Goal: Task Accomplishment & Management: Manage account settings

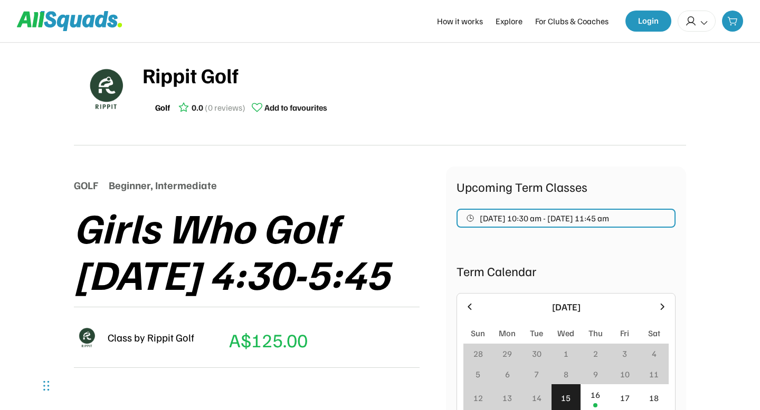
click at [330, 180] on div "GOLF Beginner, Intermediate" at bounding box center [260, 185] width 372 height 16
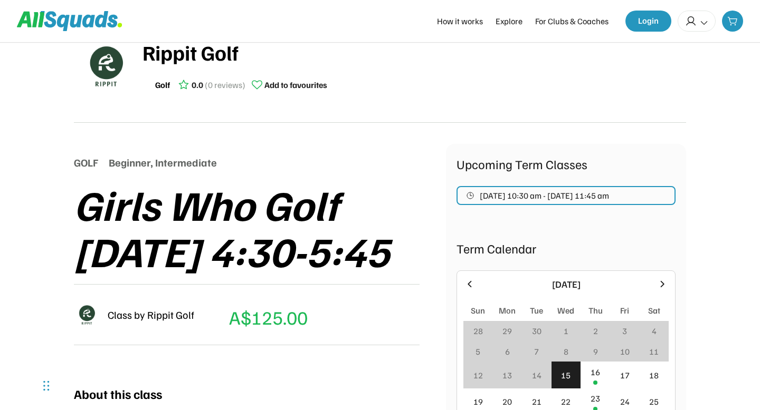
scroll to position [10, 0]
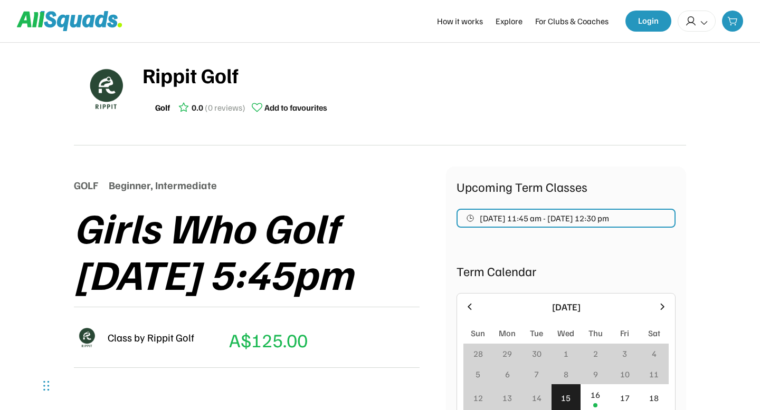
click at [376, 130] on div "Rippit Golf Golf 0.0 (0 reviews) Add to favourites" at bounding box center [380, 93] width 612 height 103
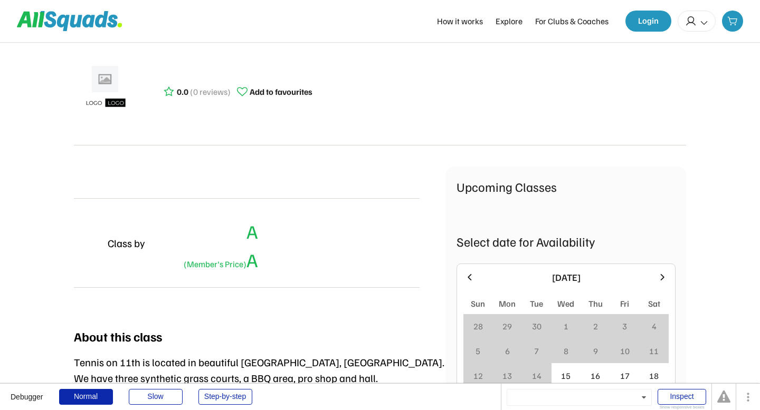
scroll to position [103, 0]
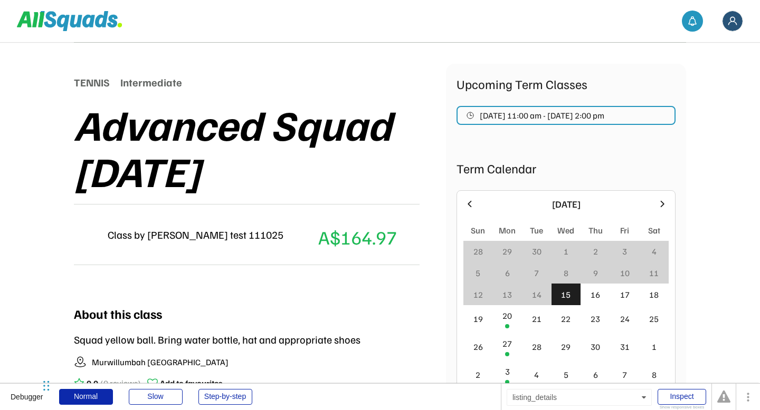
click at [223, 60] on div "Alex test 111025 Pickleball | Tennis 0.0 (0 reviews) Add to favourites TENNIS I…" at bounding box center [380, 224] width 612 height 571
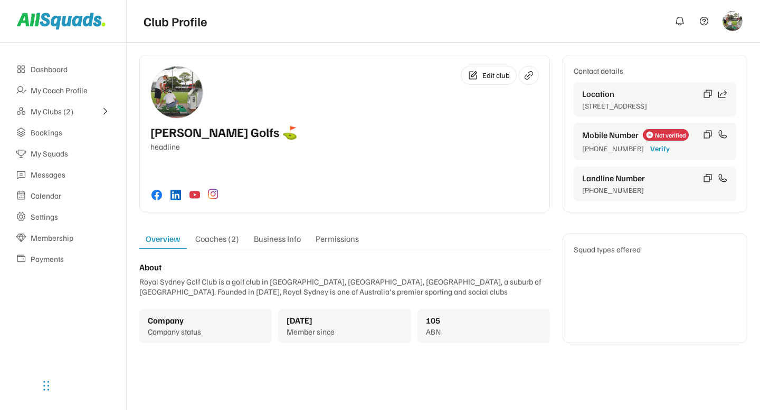
click at [53, 317] on div "Dashboard My Coach Profile My Clubs (2) Bookings My Squads Messages Calendar Se…" at bounding box center [63, 227] width 126 height 368
click at [94, 306] on div "Dashboard My Coach Profile My Clubs (2) Bookings My Squads Messages Calendar Se…" at bounding box center [63, 227] width 126 height 368
click at [57, 113] on div "My Clubs (2)" at bounding box center [63, 112] width 65 height 10
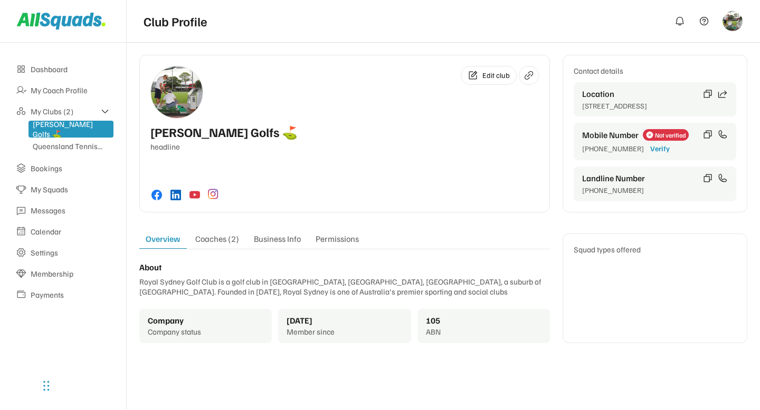
click at [86, 345] on div "Dashboard My Coach Profile My Clubs (2) McCoy Golfs ⛳️ Queensland Tennis... Boo…" at bounding box center [63, 227] width 126 height 368
click at [340, 241] on div "Permissions" at bounding box center [337, 241] width 56 height 15
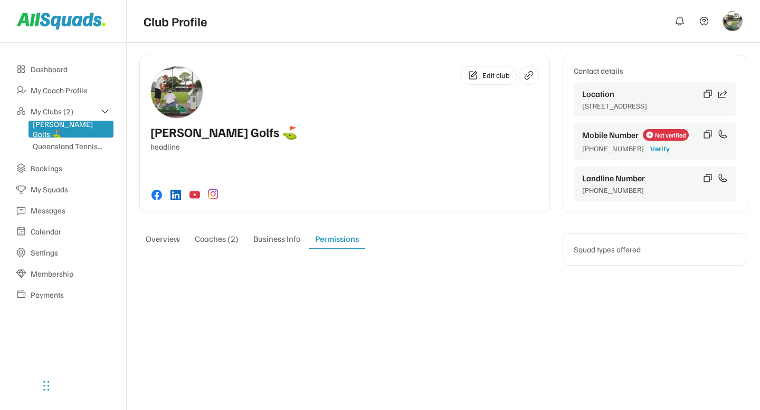
click at [281, 240] on div "Business Info" at bounding box center [277, 241] width 60 height 15
click at [226, 244] on div "Coaches (2)" at bounding box center [216, 241] width 56 height 15
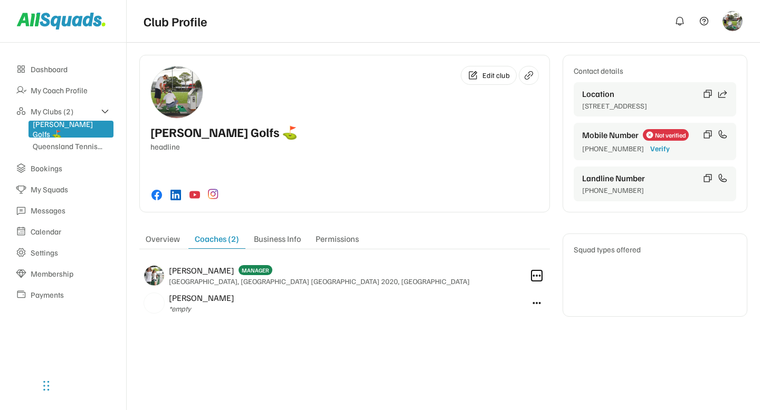
click at [538, 278] on icon at bounding box center [536, 275] width 9 height 9
click at [538, 303] on icon at bounding box center [536, 303] width 9 height 9
click at [526, 324] on div "Edit club [PERSON_NAME] Golfs ⛳️ headline Contact details Location [GEOGRAPHIC_…" at bounding box center [443, 191] width 608 height 273
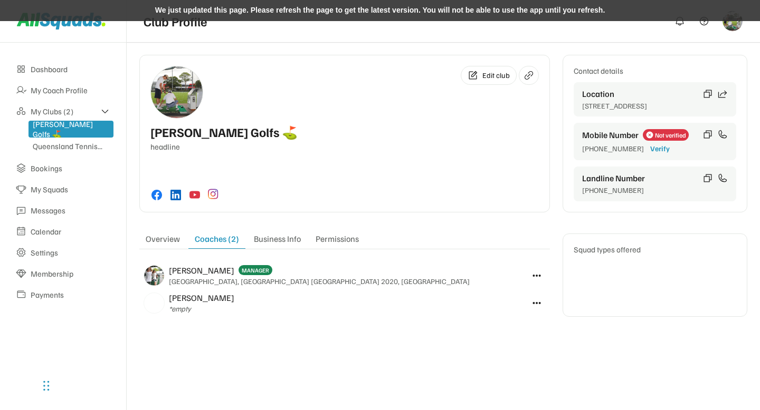
click at [733, 30] on img at bounding box center [732, 21] width 20 height 20
click at [453, 131] on div "McCoy Golfs ⛳️ headline" at bounding box center [344, 138] width 388 height 26
click at [62, 94] on div "My Coach Profile" at bounding box center [71, 90] width 80 height 10
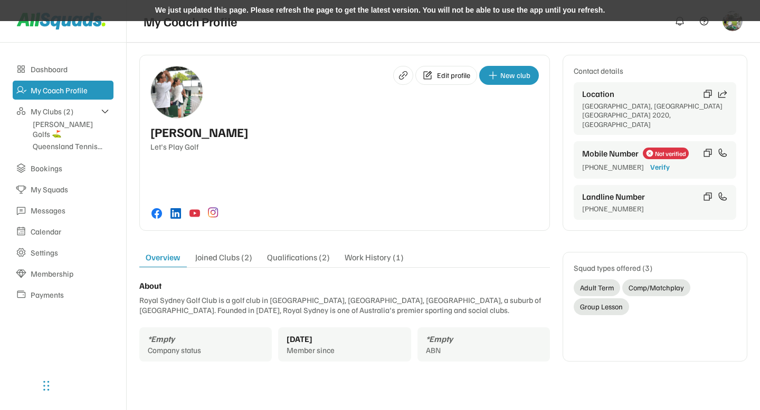
click at [417, 8] on div "We just updated this page. Please refresh the page to get the latest version. Y…" at bounding box center [380, 10] width 760 height 21
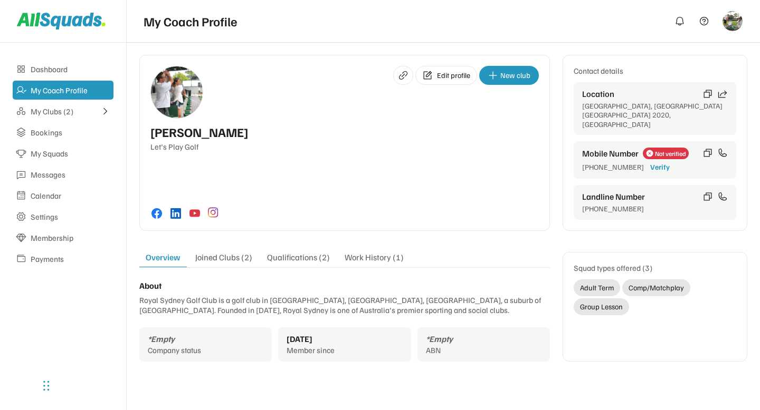
click at [233, 252] on div "Joined Clubs (2)" at bounding box center [224, 259] width 70 height 15
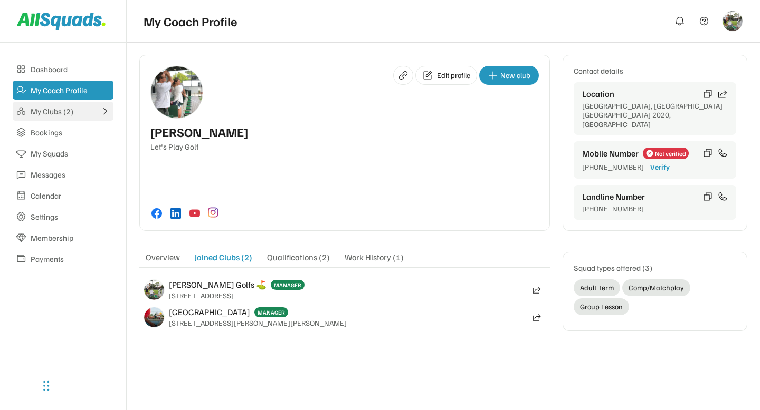
click at [63, 104] on div "My Clubs (2)" at bounding box center [63, 111] width 101 height 19
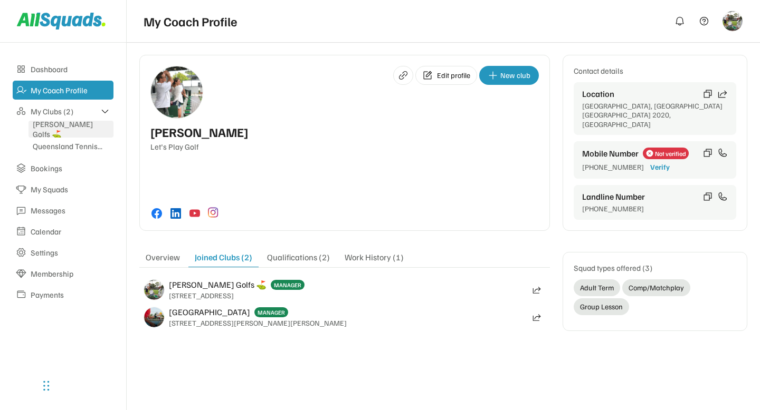
click at [63, 131] on div "[PERSON_NAME] Golfs ⛳️" at bounding box center [71, 129] width 77 height 20
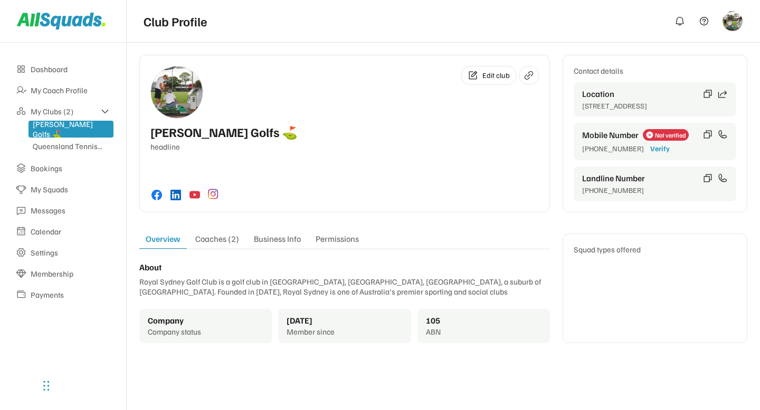
click at [224, 243] on div "Coaches (2)" at bounding box center [217, 241] width 56 height 15
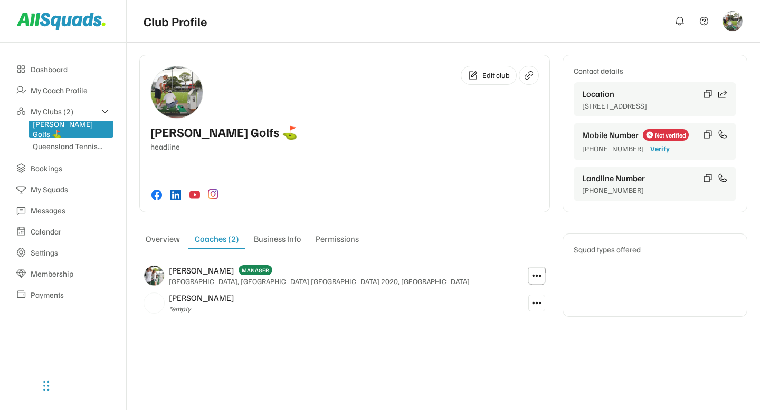
click at [534, 277] on icon at bounding box center [536, 276] width 11 height 11
click at [389, 314] on div "[PERSON_NAME] *empty" at bounding box center [331, 303] width 384 height 27
click at [536, 303] on use at bounding box center [536, 303] width 11 height 11
click at [349, 333] on div "Edit profile New club Arlene McCoy Let's Play Golf Contact details Location Syd…" at bounding box center [443, 195] width 633 height 307
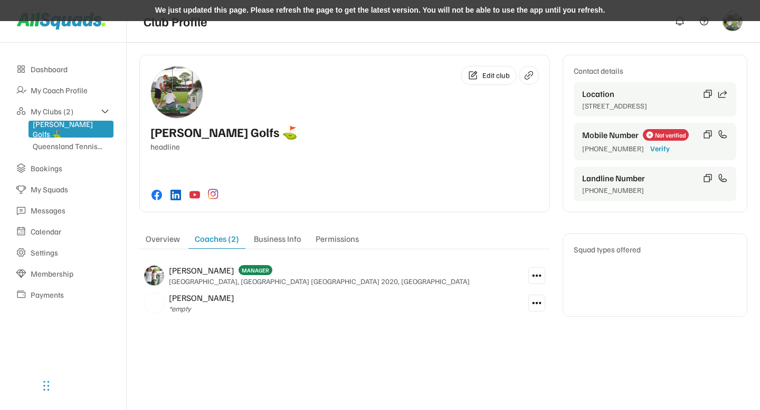
click at [451, 13] on div "We just updated this page. Please refresh the page to get the latest version. Y…" at bounding box center [380, 10] width 760 height 21
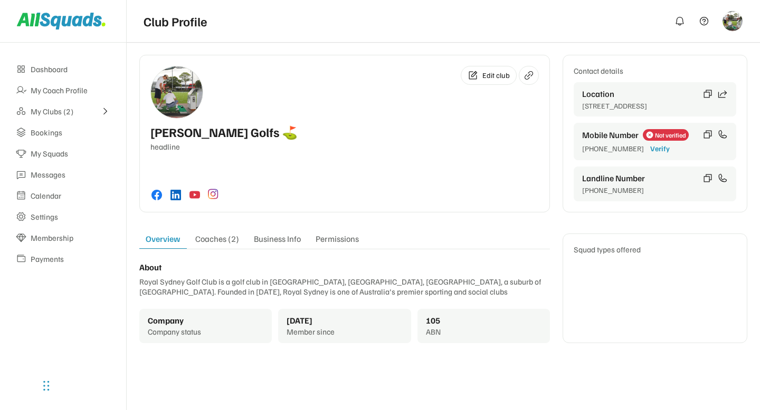
click at [211, 237] on div "Coaches (2)" at bounding box center [217, 241] width 56 height 15
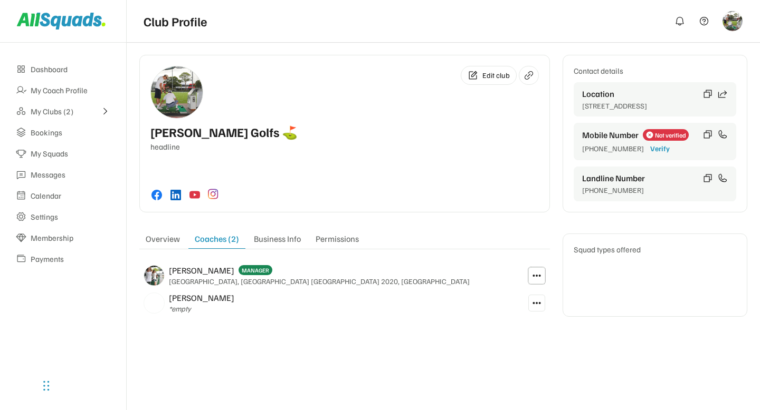
click at [539, 277] on icon at bounding box center [536, 275] width 9 height 9
click at [508, 251] on div "Overview Coaches (2) Business Info Permissions About Royal Sydney Golf Club is …" at bounding box center [344, 275] width 410 height 83
click at [539, 303] on use at bounding box center [536, 303] width 9 height 9
click at [461, 290] on div "Malik - McCoy *empty" at bounding box center [331, 303] width 384 height 27
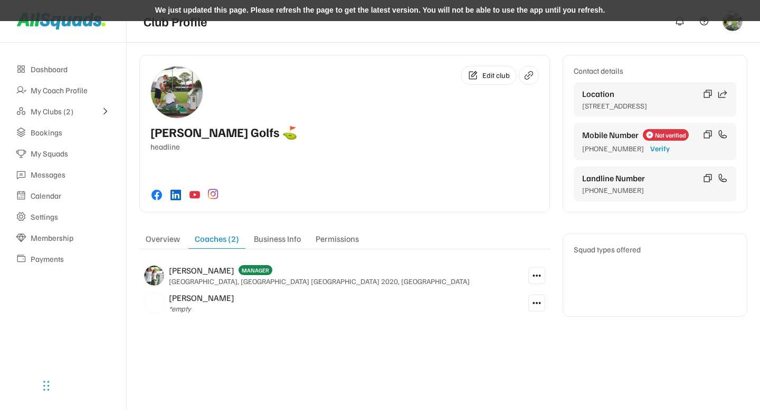
click at [534, 273] on icon at bounding box center [536, 275] width 9 height 9
click at [489, 275] on div "Arlene - McCoy MANAGER Sydney Airport, Mascot NSW 2020, Australia" at bounding box center [331, 275] width 384 height 27
click at [543, 304] on button at bounding box center [536, 303] width 17 height 17
click at [479, 302] on div "Malik - McCoy *empty" at bounding box center [331, 303] width 384 height 27
click at [434, 13] on div "We just updated this page. Please refresh the page to get the latest version. Y…" at bounding box center [380, 10] width 760 height 21
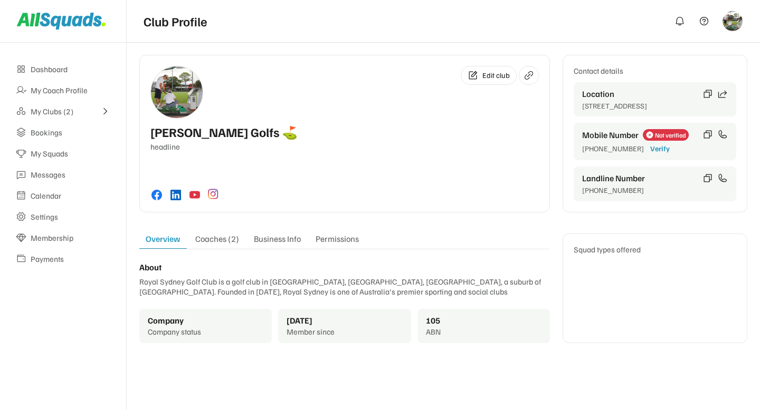
click at [206, 254] on div "Overview Coaches (2) Business Info Permissions About Royal Sydney Golf Club is …" at bounding box center [344, 289] width 410 height 110
click at [213, 249] on div "Overview Coaches (2) Business Info Permissions" at bounding box center [344, 242] width 410 height 16
click at [224, 238] on div "Coaches (2)" at bounding box center [217, 241] width 56 height 15
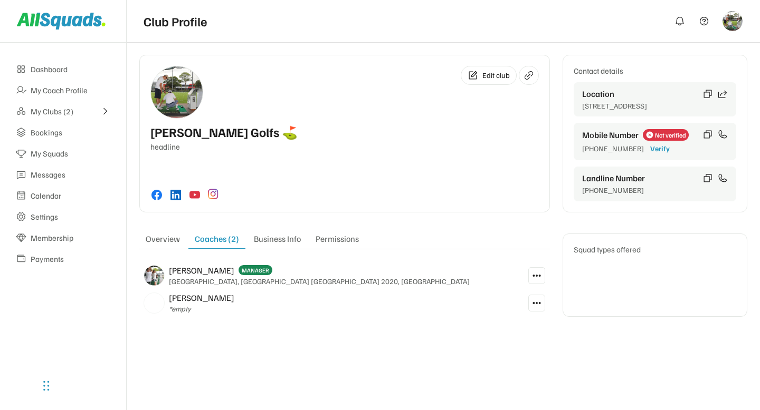
click at [537, 275] on use at bounding box center [536, 275] width 9 height 9
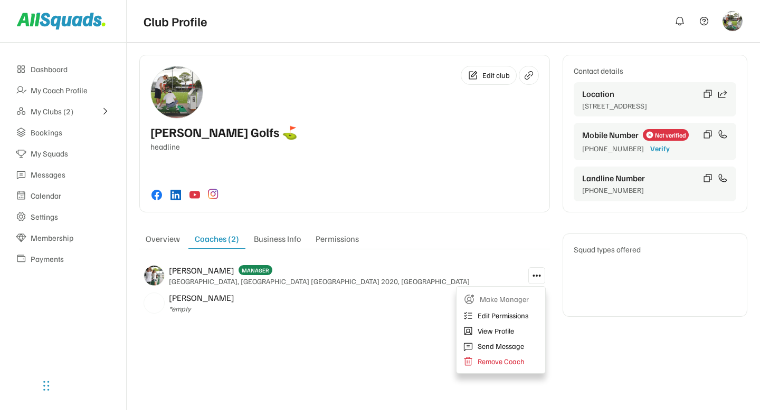
click at [421, 348] on div "Edit club [PERSON_NAME] Golfs ⛳️ headline Contact details Location [GEOGRAPHIC_…" at bounding box center [443, 195] width 633 height 307
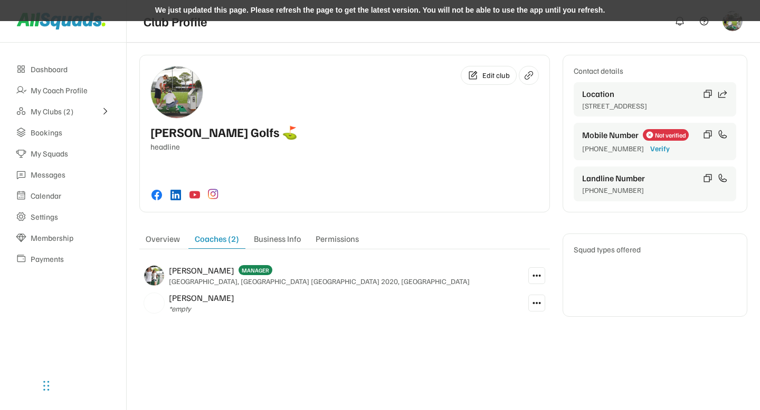
click at [461, 8] on div "We just updated this page. Please refresh the page to get the latest version. Y…" at bounding box center [380, 10] width 760 height 21
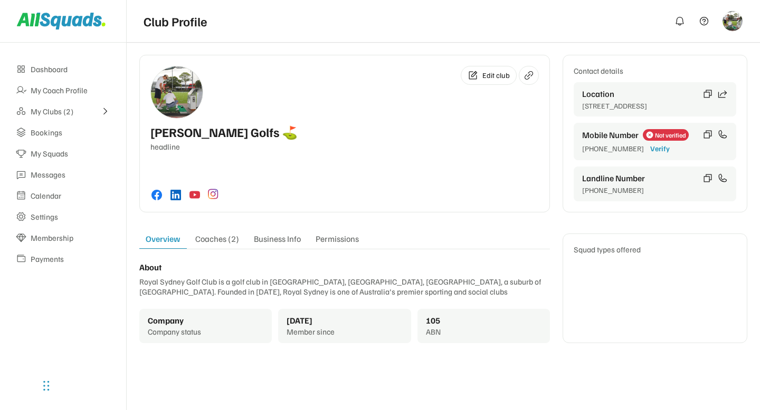
click at [217, 245] on div "Coaches (2)" at bounding box center [217, 241] width 56 height 15
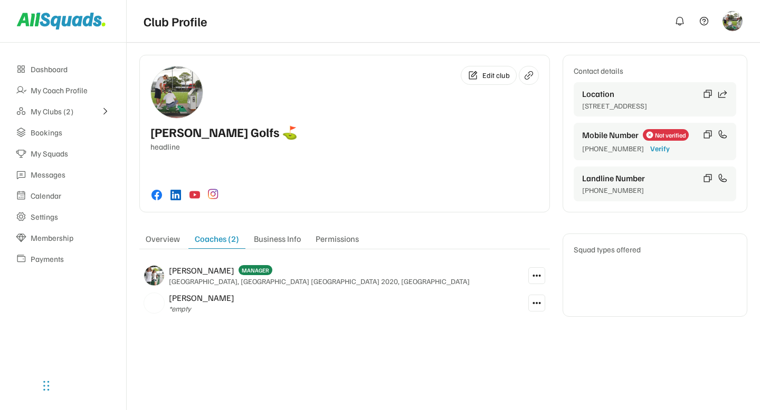
click at [545, 276] on div at bounding box center [536, 275] width 26 height 27
click at [538, 277] on icon at bounding box center [536, 275] width 9 height 9
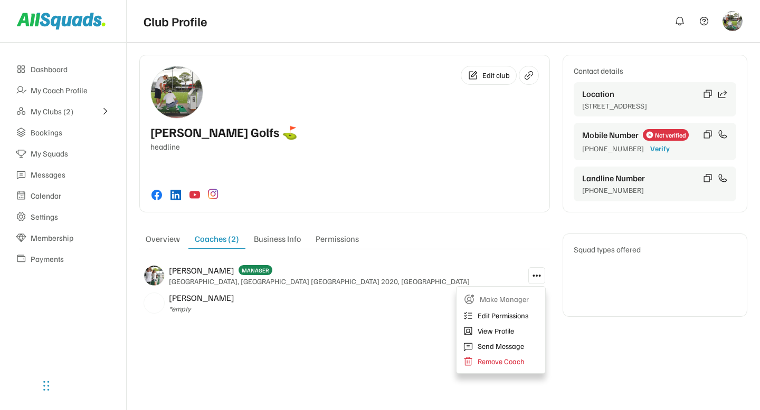
click at [430, 327] on div "Edit club [PERSON_NAME] Golfs ⛳️ headline Contact details Location [GEOGRAPHIC_…" at bounding box center [443, 195] width 633 height 307
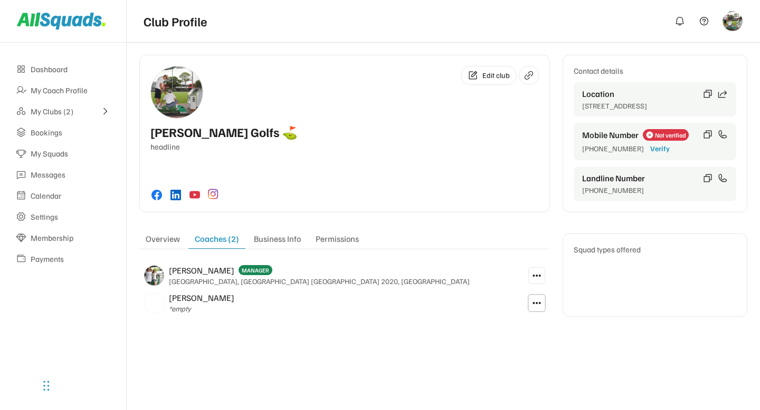
click at [540, 305] on icon at bounding box center [536, 303] width 9 height 9
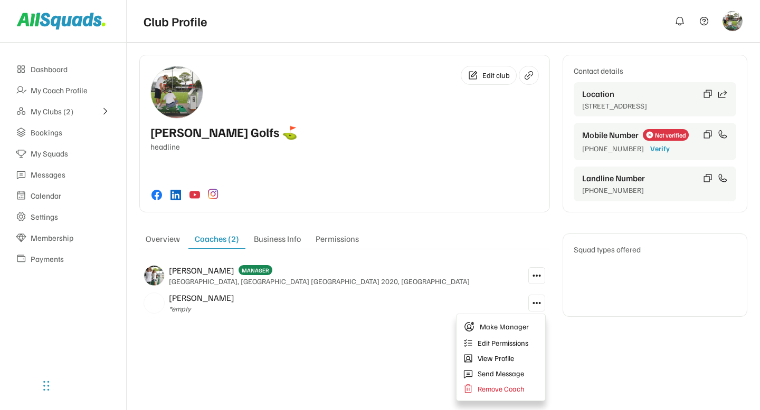
click at [409, 351] on div "Edit club [PERSON_NAME] Golfs ⛳️ headline Contact details Location [GEOGRAPHIC_…" at bounding box center [380, 205] width 760 height 410
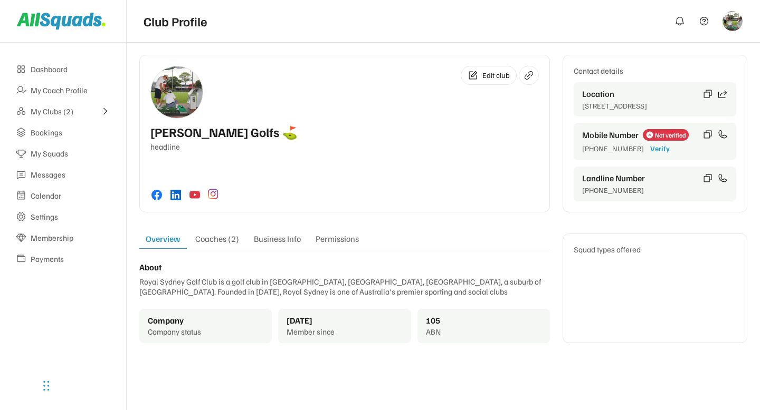
click at [230, 239] on div "Coaches (2)" at bounding box center [217, 241] width 56 height 15
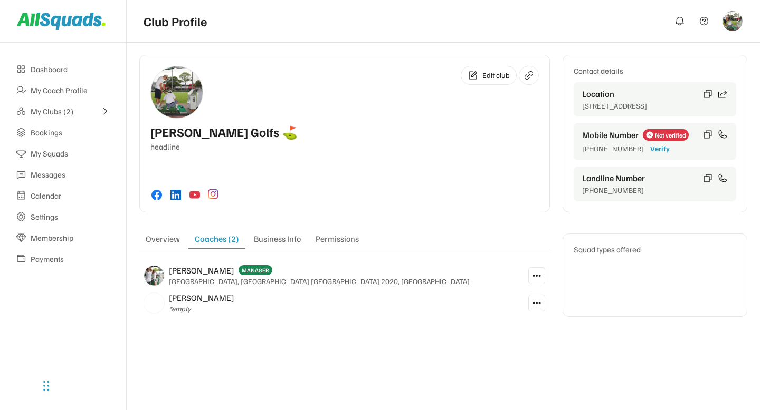
click at [530, 273] on button at bounding box center [536, 276] width 17 height 17
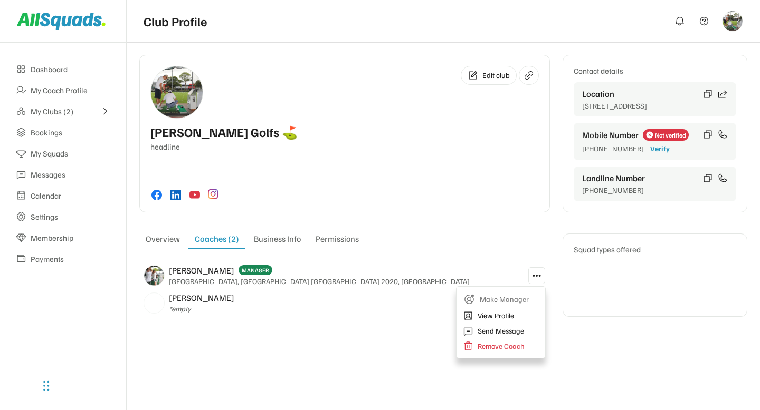
click at [429, 299] on div "Malik - McCoy *empty" at bounding box center [331, 303] width 384 height 27
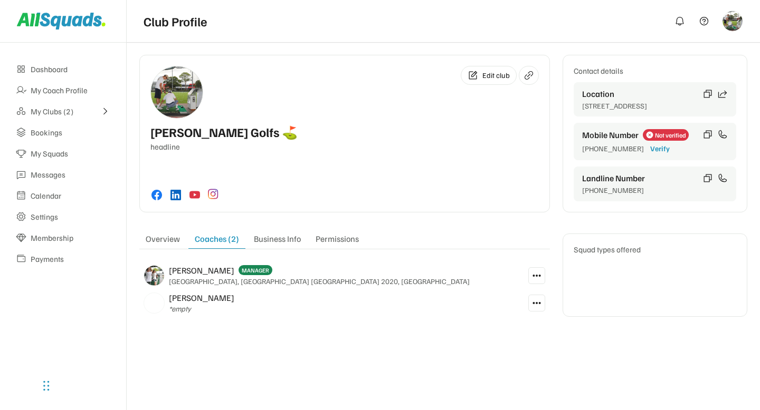
click at [539, 305] on icon at bounding box center [536, 303] width 9 height 9
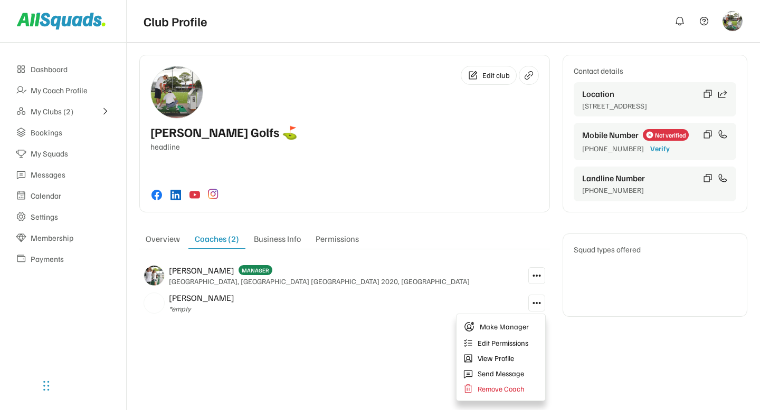
click at [412, 352] on div "Edit club [PERSON_NAME] Golfs ⛳️ headline Contact details Location [GEOGRAPHIC_…" at bounding box center [380, 205] width 760 height 410
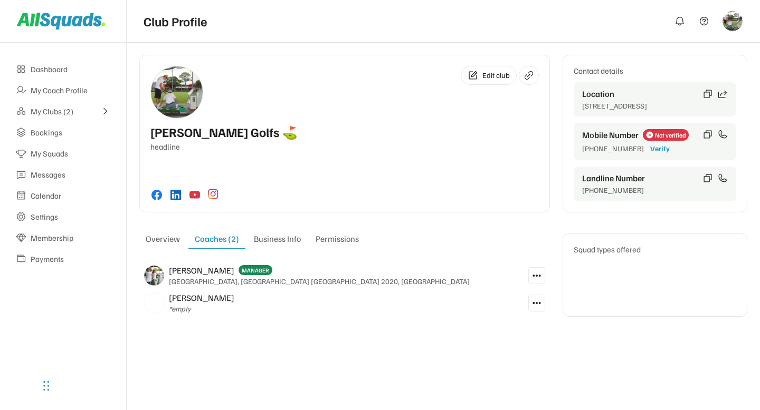
click at [536, 301] on icon at bounding box center [536, 303] width 9 height 9
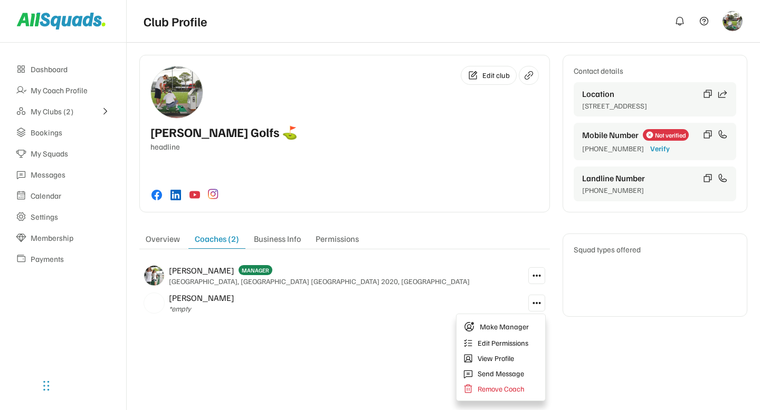
click at [410, 324] on div "Edit club [PERSON_NAME] Golfs ⛳️ headline Contact details Location [GEOGRAPHIC_…" at bounding box center [443, 191] width 608 height 273
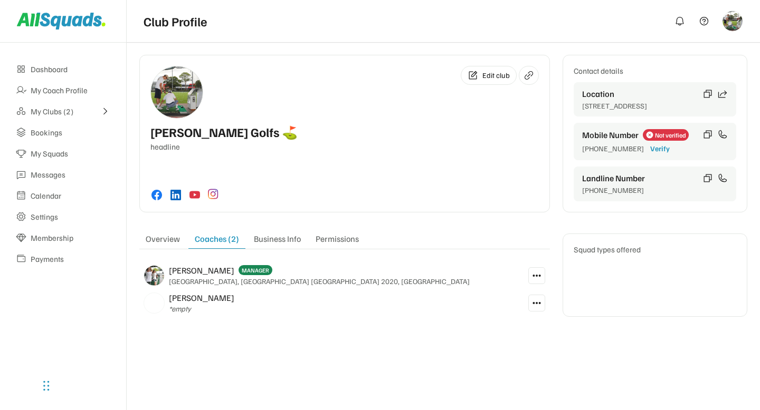
click at [539, 275] on use at bounding box center [536, 275] width 9 height 9
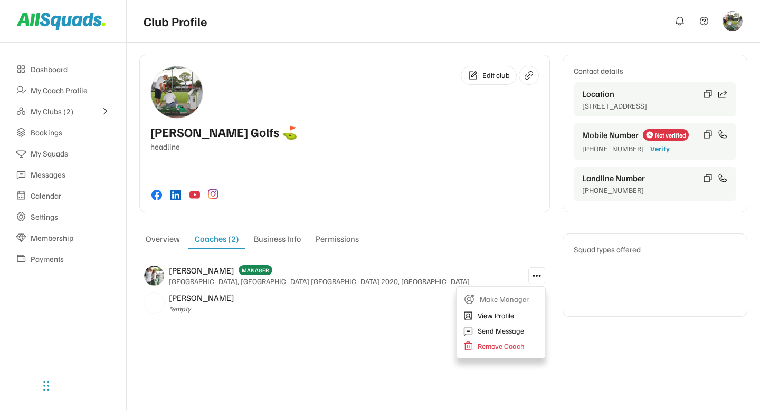
click at [338, 313] on div "Malik - McCoy *empty" at bounding box center [331, 303] width 384 height 27
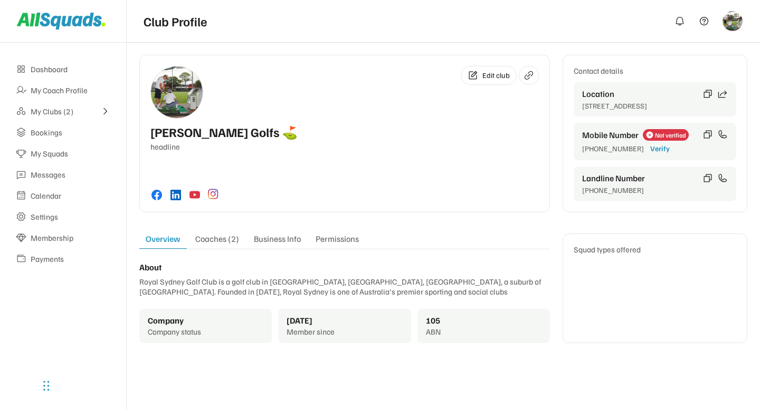
click at [213, 240] on div "Coaches (2)" at bounding box center [217, 241] width 56 height 15
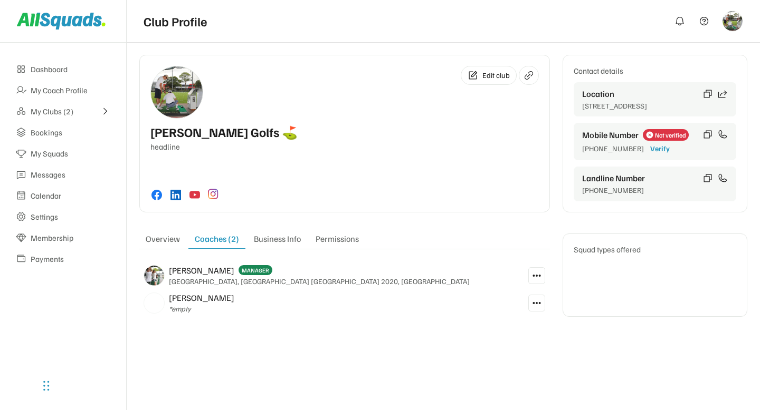
click at [529, 281] on button at bounding box center [536, 276] width 17 height 17
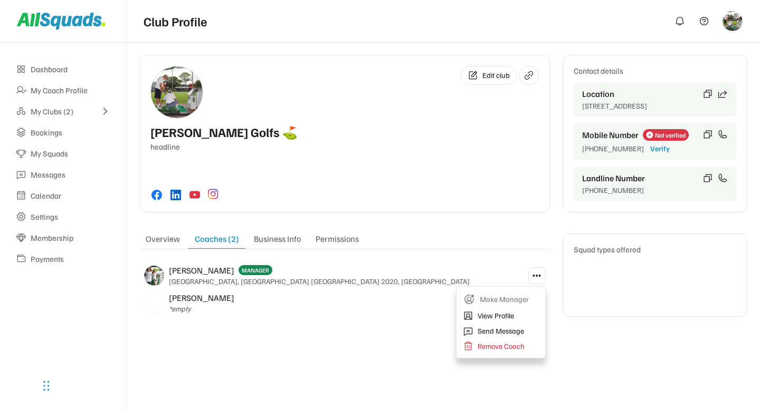
click at [462, 264] on div "[PERSON_NAME] MANAGER [GEOGRAPHIC_DATA], [GEOGRAPHIC_DATA] [GEOGRAPHIC_DATA] 20…" at bounding box center [331, 275] width 384 height 27
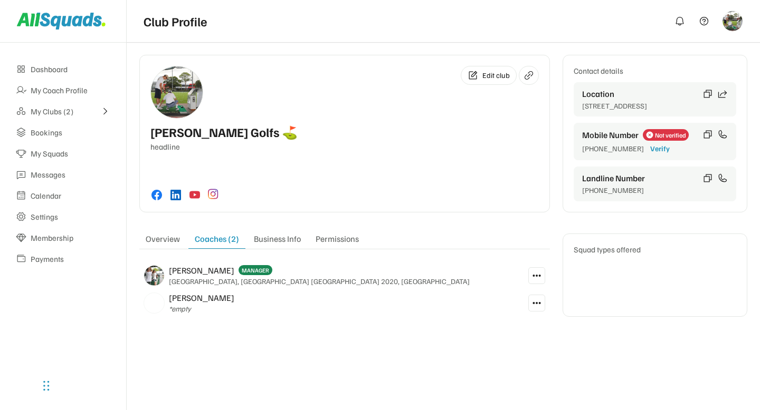
click at [541, 301] on icon at bounding box center [536, 303] width 9 height 9
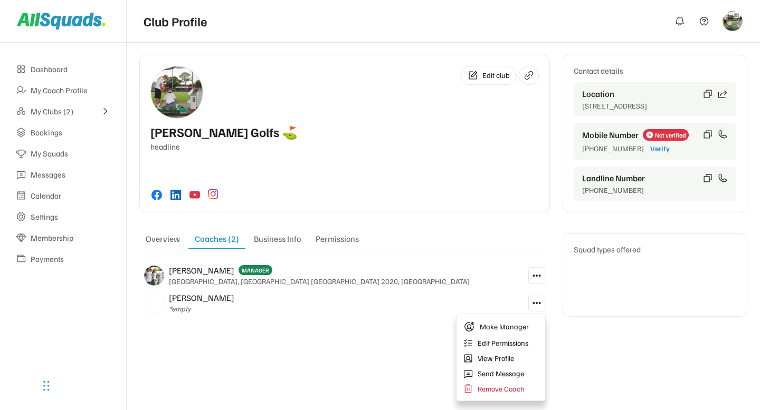
click at [405, 364] on div "Edit club [PERSON_NAME] Golfs ⛳️ headline Contact details Location [GEOGRAPHIC_…" at bounding box center [380, 205] width 760 height 410
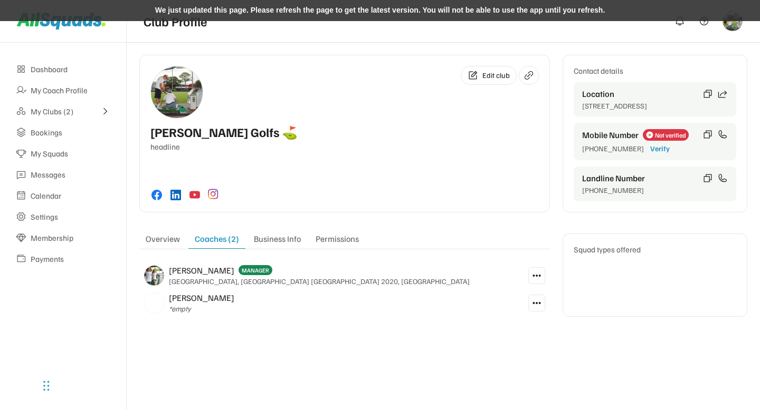
click at [538, 278] on icon at bounding box center [536, 275] width 9 height 9
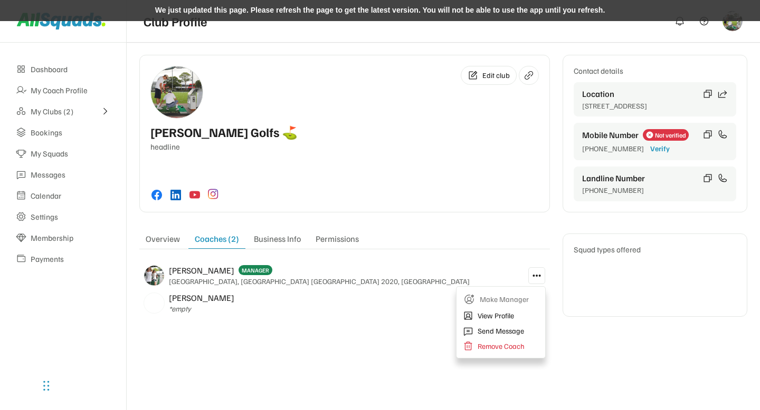
click at [394, 347] on div "Edit club [PERSON_NAME] Golfs ⛳️ headline Contact details Location [GEOGRAPHIC_…" at bounding box center [443, 195] width 633 height 307
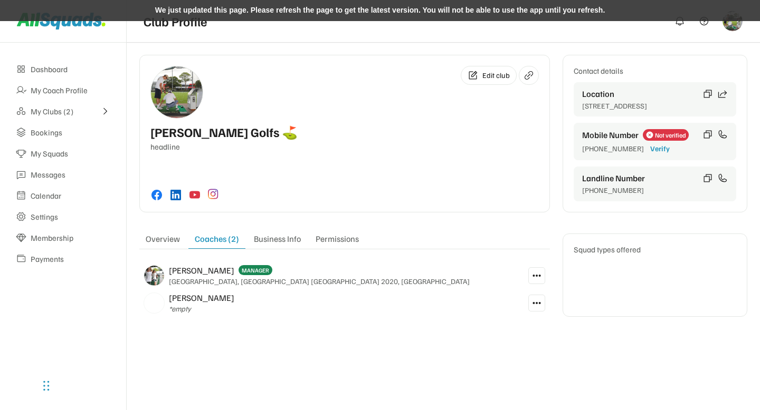
click at [428, 7] on div "We just updated this page. Please refresh the page to get the latest version. Y…" at bounding box center [380, 10] width 760 height 21
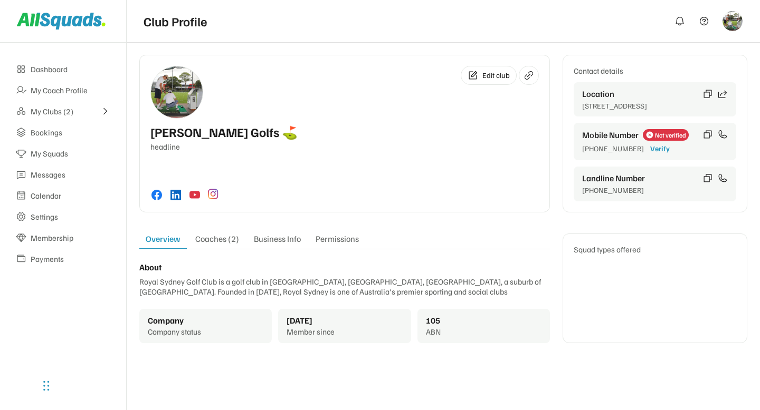
click at [214, 242] on div "Coaches (2)" at bounding box center [217, 241] width 56 height 15
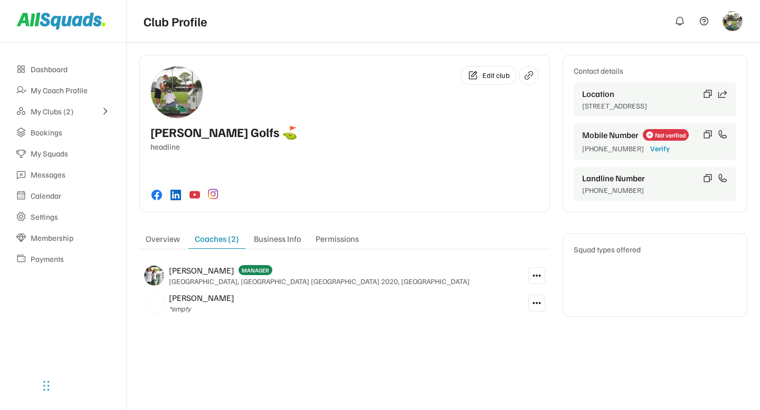
click at [541, 275] on icon at bounding box center [536, 275] width 9 height 9
click at [387, 338] on div "Edit club [PERSON_NAME] Golfs ⛳️ headline Contact details Location [GEOGRAPHIC_…" at bounding box center [443, 195] width 633 height 307
click at [540, 304] on icon at bounding box center [536, 303] width 9 height 9
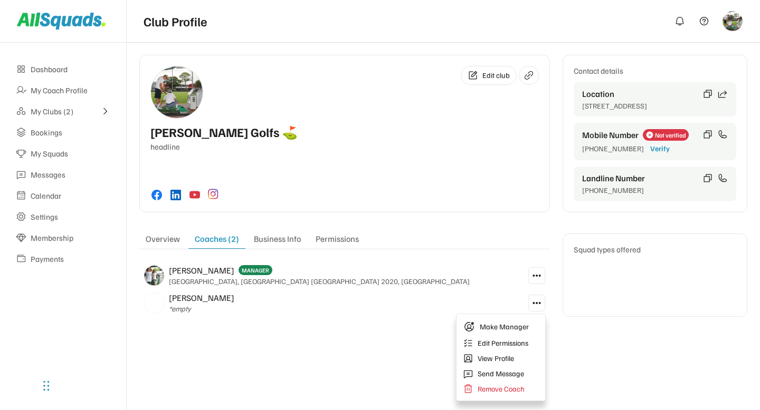
click at [418, 342] on div "Edit club [PERSON_NAME] Golfs ⛳️ headline Contact details Location [GEOGRAPHIC_…" at bounding box center [443, 195] width 633 height 307
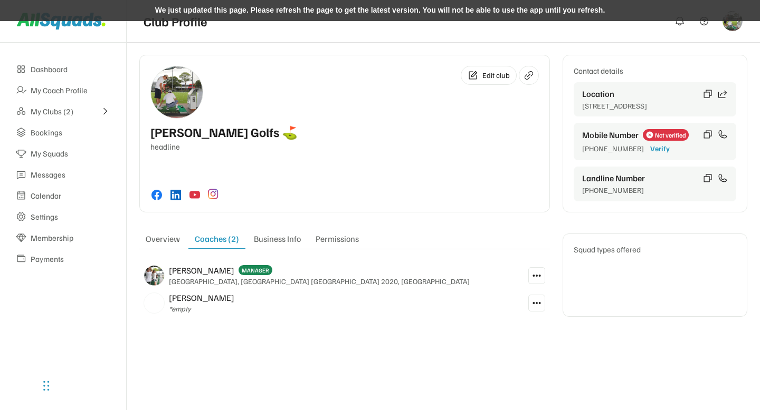
click at [435, 6] on div "We just updated this page. Please refresh the page to get the latest version. Y…" at bounding box center [380, 10] width 760 height 21
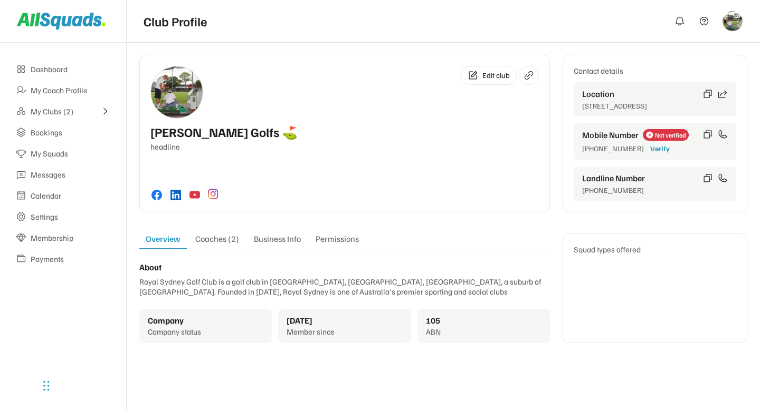
click at [225, 239] on div "Coaches (2)" at bounding box center [217, 241] width 56 height 15
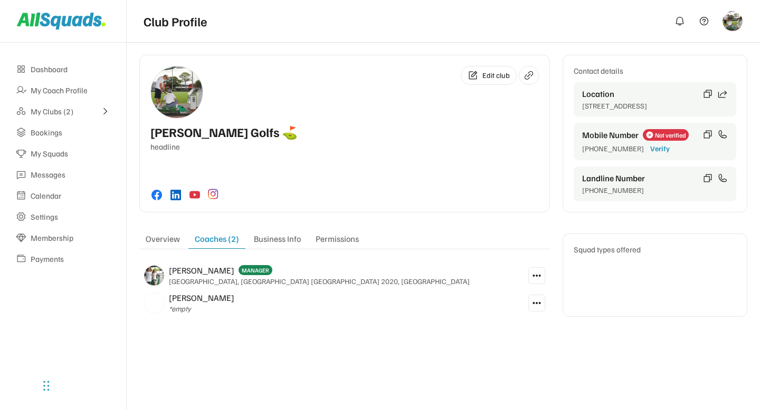
click at [540, 285] on div at bounding box center [536, 275] width 26 height 27
click at [539, 276] on use at bounding box center [536, 275] width 9 height 9
click at [526, 257] on div "Overview Coaches (2) Business Info Permissions About Royal Sydney Golf Club is …" at bounding box center [344, 275] width 410 height 83
click at [540, 303] on use at bounding box center [536, 303] width 9 height 9
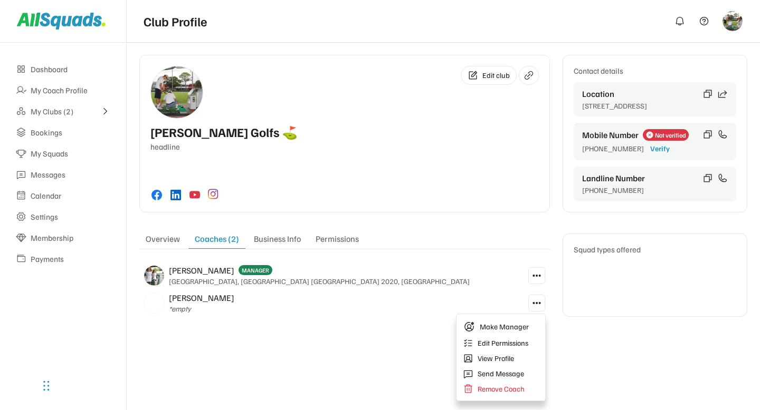
click at [416, 337] on div "Edit club [PERSON_NAME] Golfs ⛳️ headline Contact details Location [GEOGRAPHIC_…" at bounding box center [443, 195] width 633 height 307
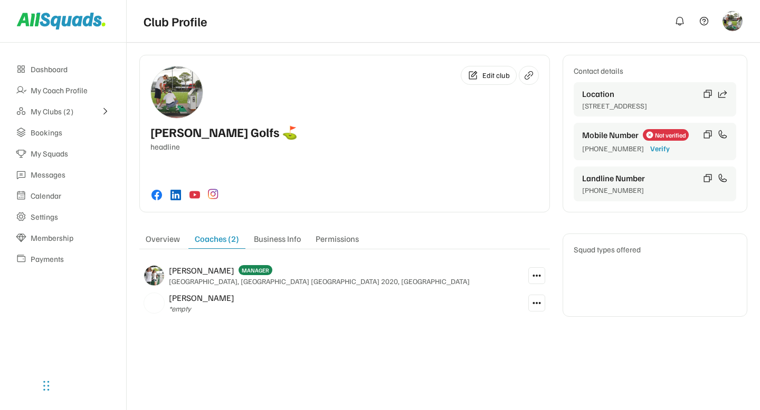
click at [535, 272] on icon at bounding box center [536, 275] width 9 height 9
click at [415, 357] on div "Edit club [PERSON_NAME] Golfs ⛳️ headline Contact details Location [GEOGRAPHIC_…" at bounding box center [380, 205] width 760 height 410
click at [540, 304] on icon at bounding box center [536, 303] width 9 height 9
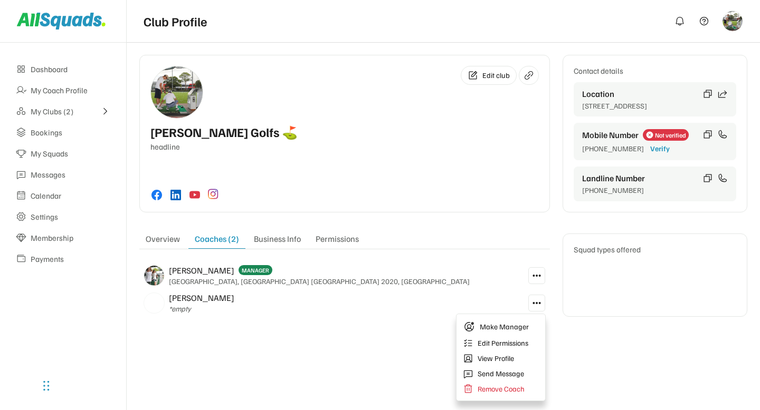
click at [379, 361] on div "Edit club [PERSON_NAME] Golfs ⛳️ headline Contact details Location [GEOGRAPHIC_…" at bounding box center [380, 205] width 760 height 410
